Goal: Find contact information: Find contact information

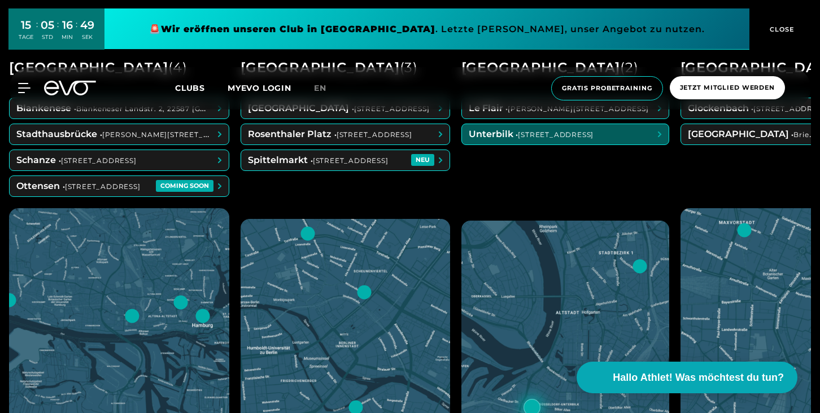
scroll to position [649, 0]
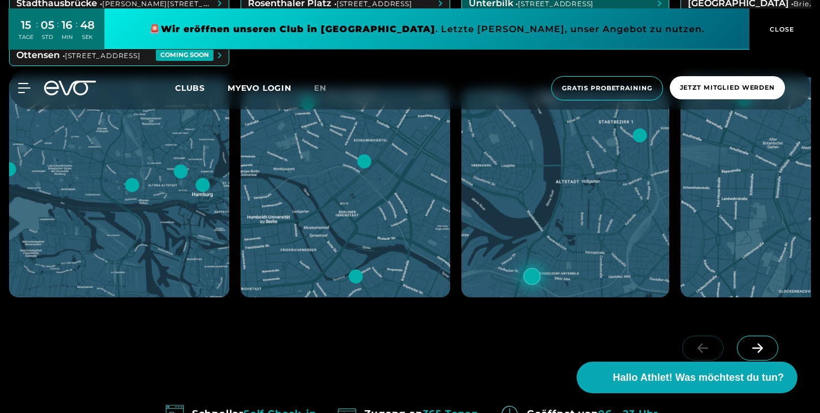
click at [764, 350] on icon at bounding box center [757, 348] width 20 height 10
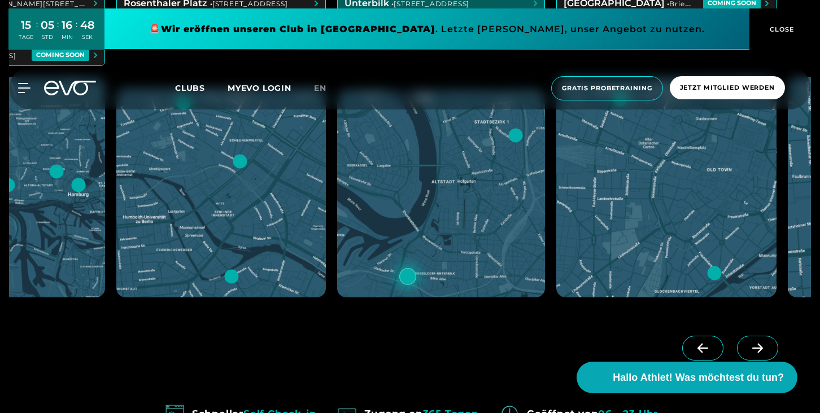
click at [764, 350] on icon at bounding box center [757, 348] width 20 height 10
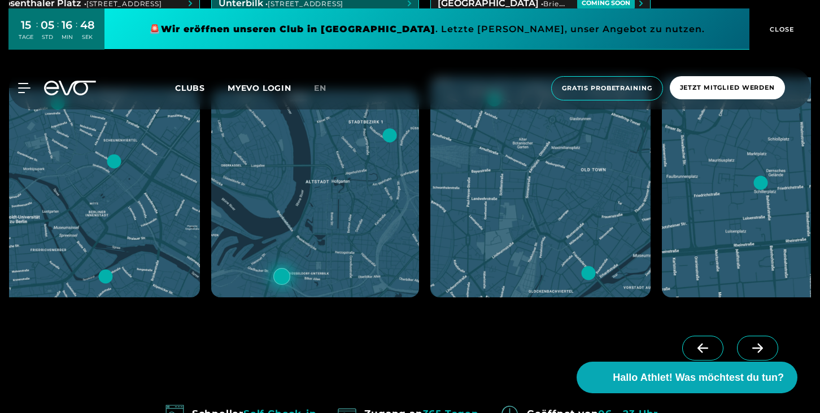
click at [764, 349] on icon at bounding box center [757, 348] width 20 height 10
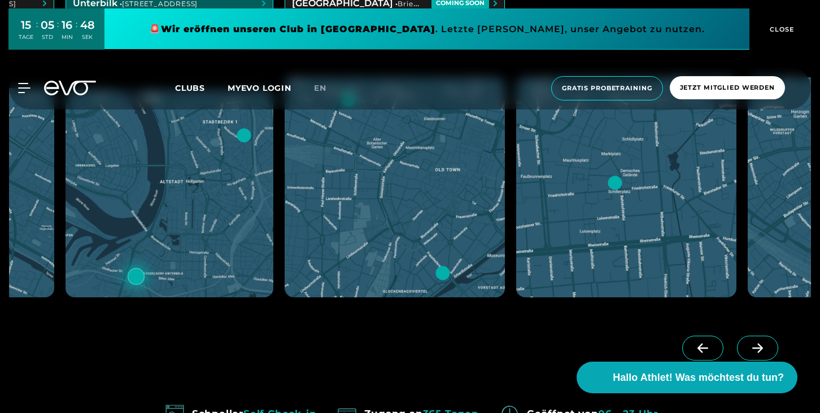
click at [764, 349] on icon at bounding box center [757, 348] width 20 height 10
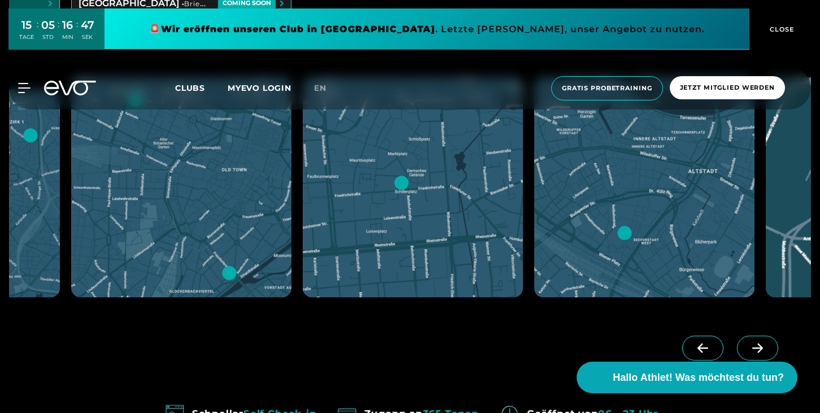
click at [764, 349] on icon at bounding box center [757, 348] width 20 height 10
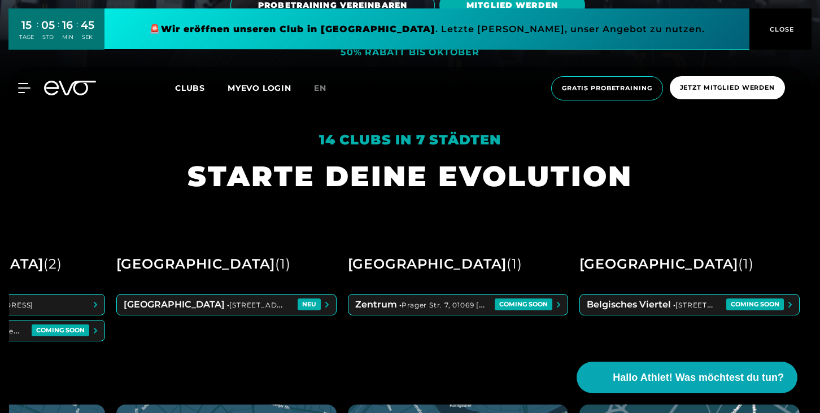
scroll to position [322, 0]
click at [649, 306] on span at bounding box center [689, 305] width 219 height 20
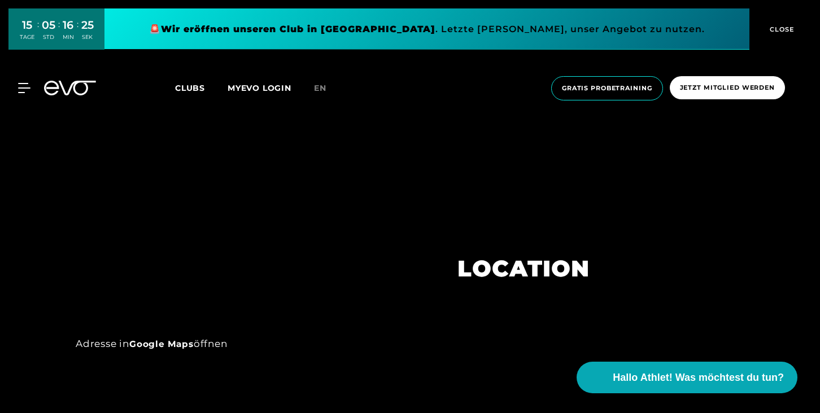
scroll to position [598, 0]
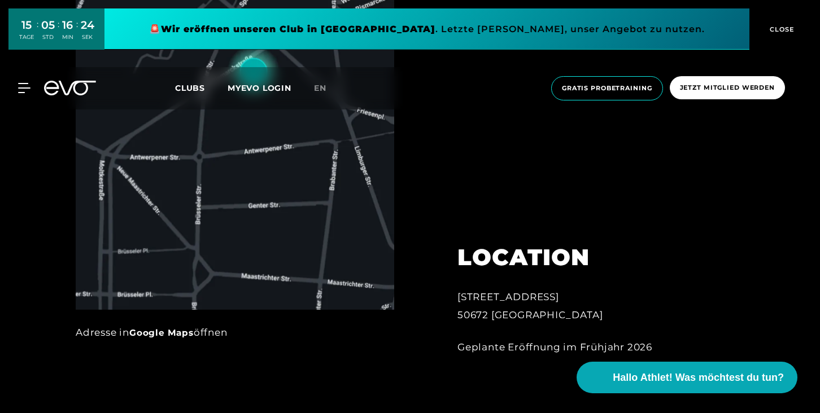
drag, startPoint x: 458, startPoint y: 298, endPoint x: 568, endPoint y: 297, distance: 109.5
click at [564, 298] on div "[STREET_ADDRESS]" at bounding box center [581, 306] width 248 height 37
copy div "[STREET_ADDRESS]"
click at [463, 316] on div "[STREET_ADDRESS]" at bounding box center [581, 306] width 248 height 37
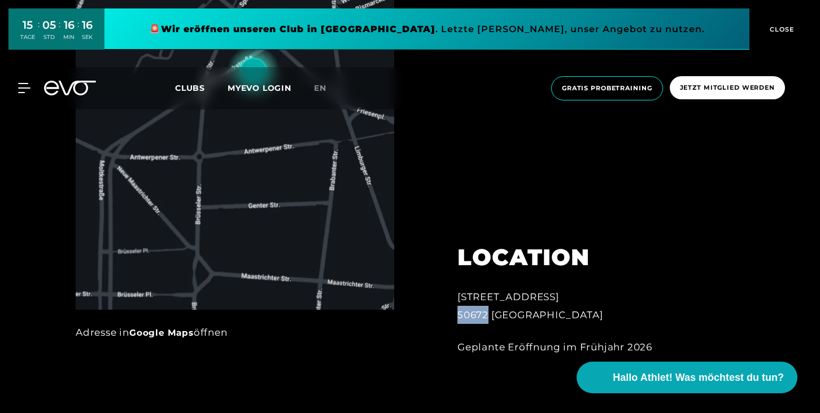
copy div "50672"
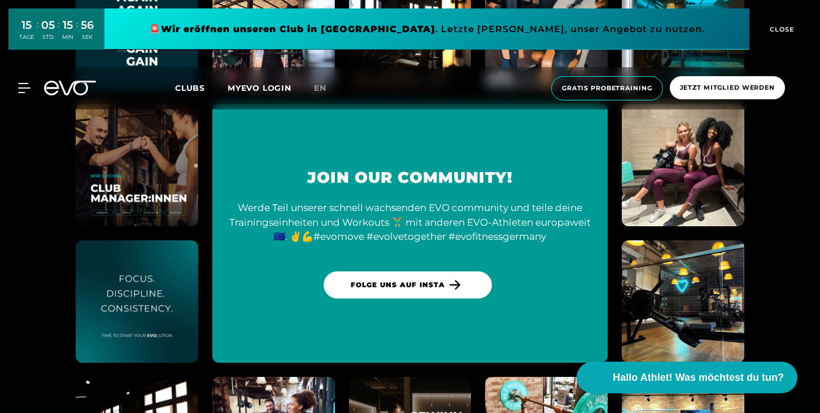
scroll to position [1547, 0]
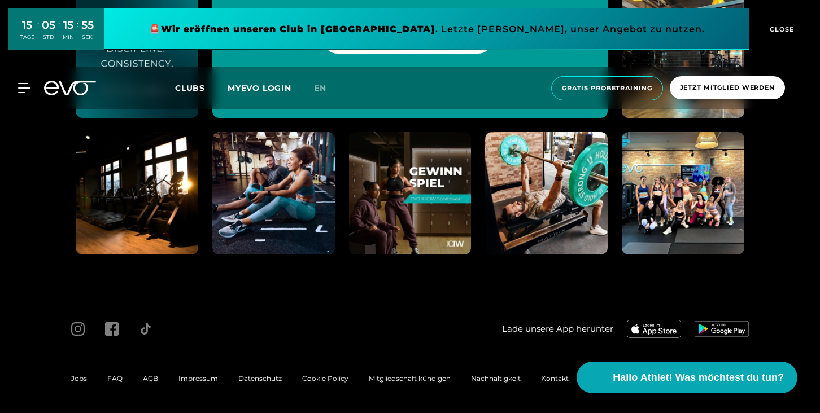
click at [205, 376] on span "Impressum" at bounding box center [198, 378] width 40 height 8
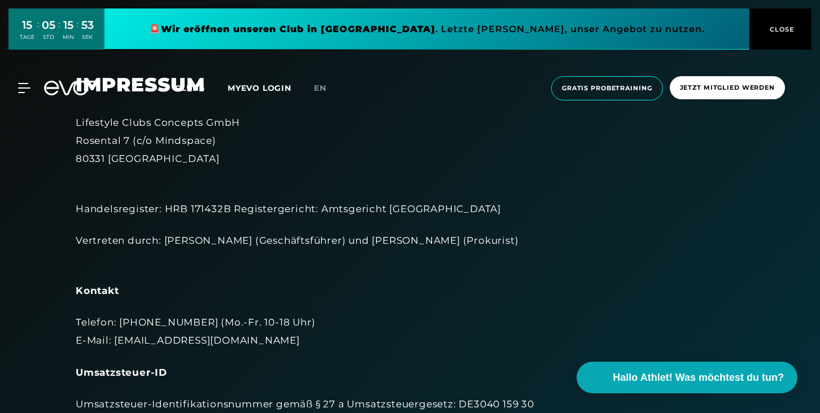
drag, startPoint x: 121, startPoint y: 323, endPoint x: 200, endPoint y: 324, distance: 78.5
click at [200, 324] on div "Telefon: [PHONE_NUMBER] (Mo.-Fr. 10-18 Uhr) E-Mail: [EMAIL_ADDRESS][DOMAIN_NAME]" at bounding box center [410, 331] width 668 height 37
copy div "[PHONE_NUMBER]"
click at [94, 82] on icon at bounding box center [77, 88] width 37 height 15
